Goal: Task Accomplishment & Management: Complete application form

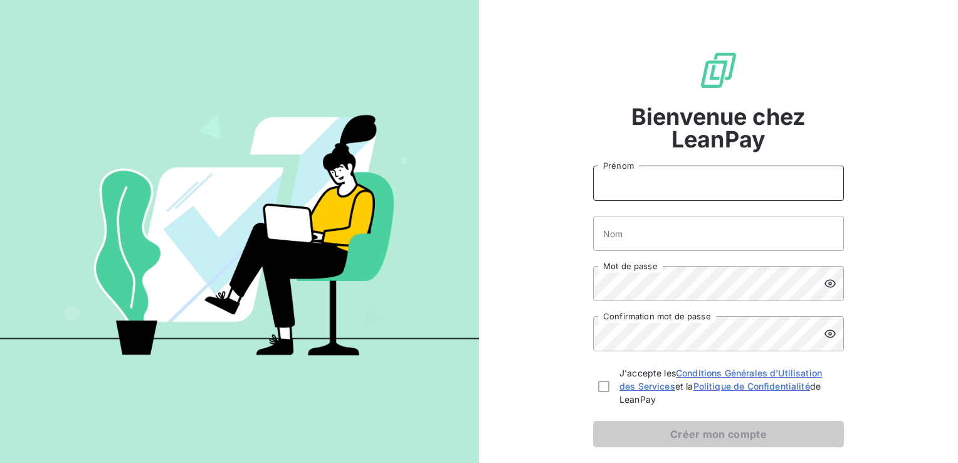
click at [639, 184] on input "Prénom" at bounding box center [718, 183] width 251 height 35
type input "Manon"
click at [634, 235] on input "Nom" at bounding box center [718, 233] width 251 height 35
click at [595, 233] on input "Louazel" at bounding box center [718, 233] width 251 height 35
type input "[PERSON_NAME]"
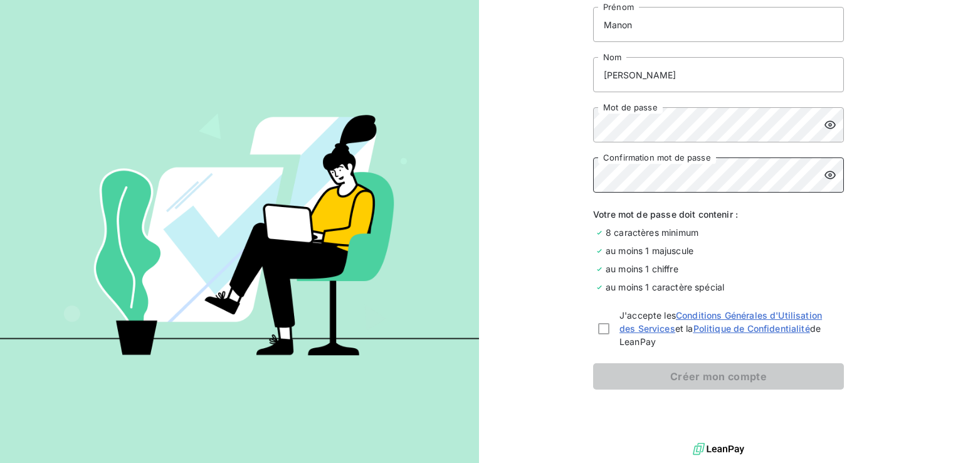
scroll to position [158, 0]
click at [600, 331] on div at bounding box center [603, 329] width 11 height 11
checkbox input "true"
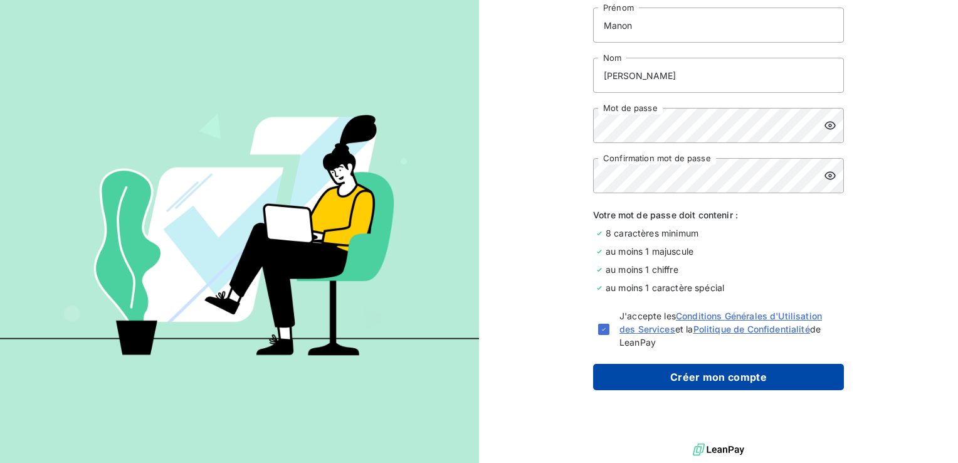
click at [640, 373] on button "Créer mon compte" at bounding box center [718, 377] width 251 height 26
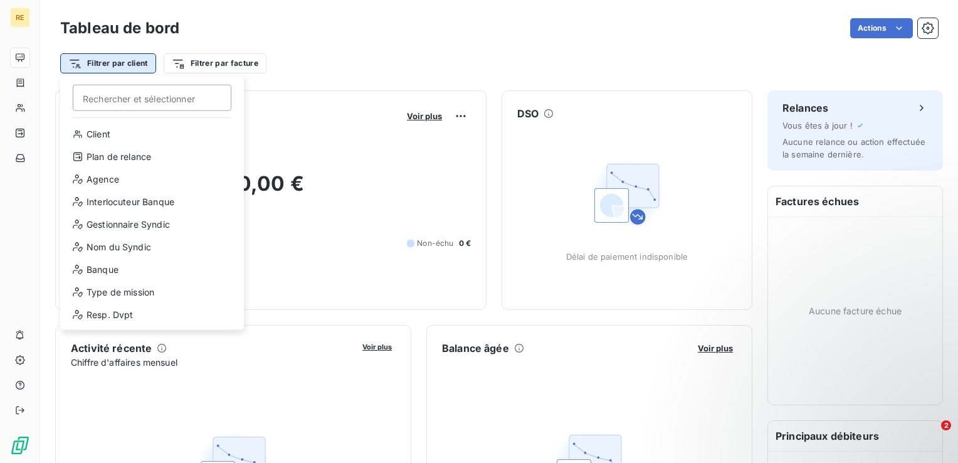
click at [137, 66] on html "RE Tableau de bord Actions Filtrer par client Rechercher et sélectionner Client…" at bounding box center [479, 231] width 958 height 463
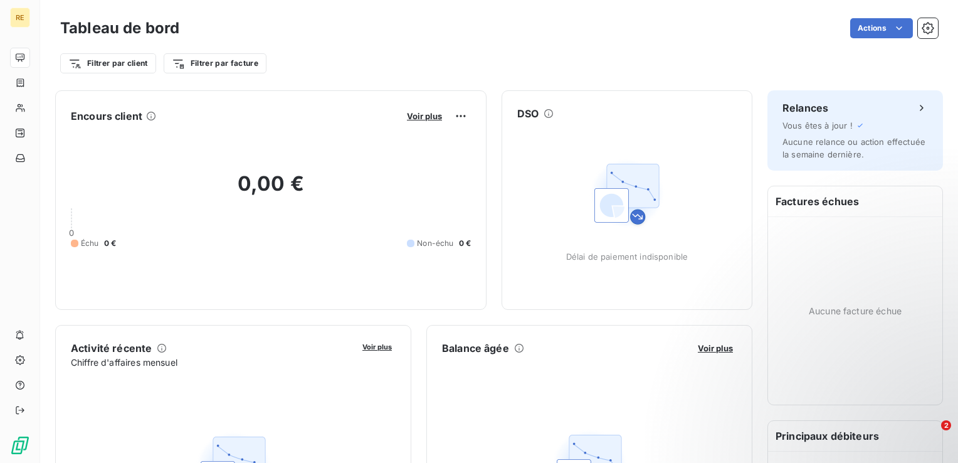
click at [137, 66] on html "RE Tableau de bord Actions Filtrer par client Filtrer par facture Encours clien…" at bounding box center [479, 231] width 958 height 463
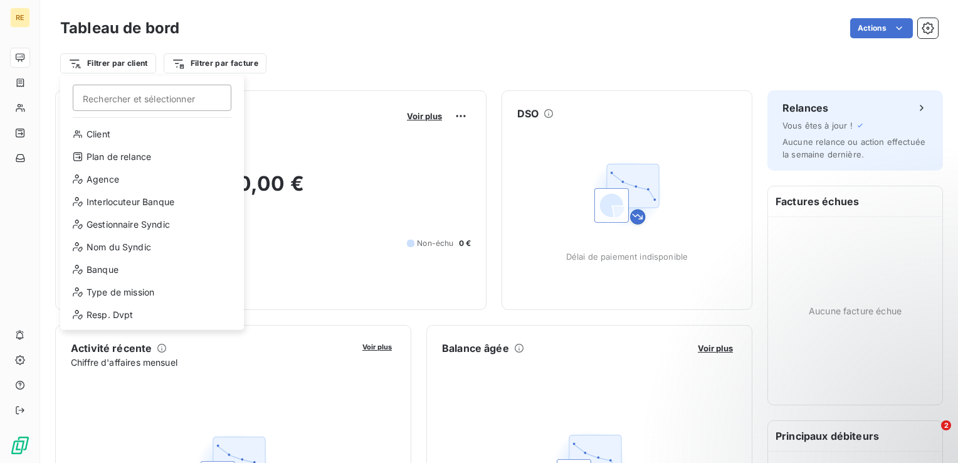
click at [137, 66] on html "RE Tableau de bord Actions Filtrer par client Rechercher et sélectionner Client…" at bounding box center [479, 231] width 958 height 463
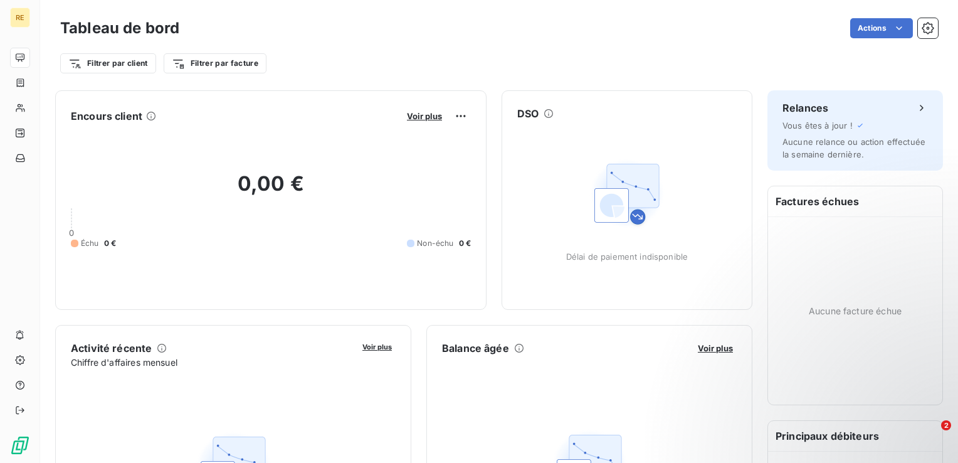
click at [137, 66] on html "RE Tableau de bord Actions Filtrer par client Filtrer par facture Encours clien…" at bounding box center [479, 231] width 958 height 463
